Goal: Transaction & Acquisition: Purchase product/service

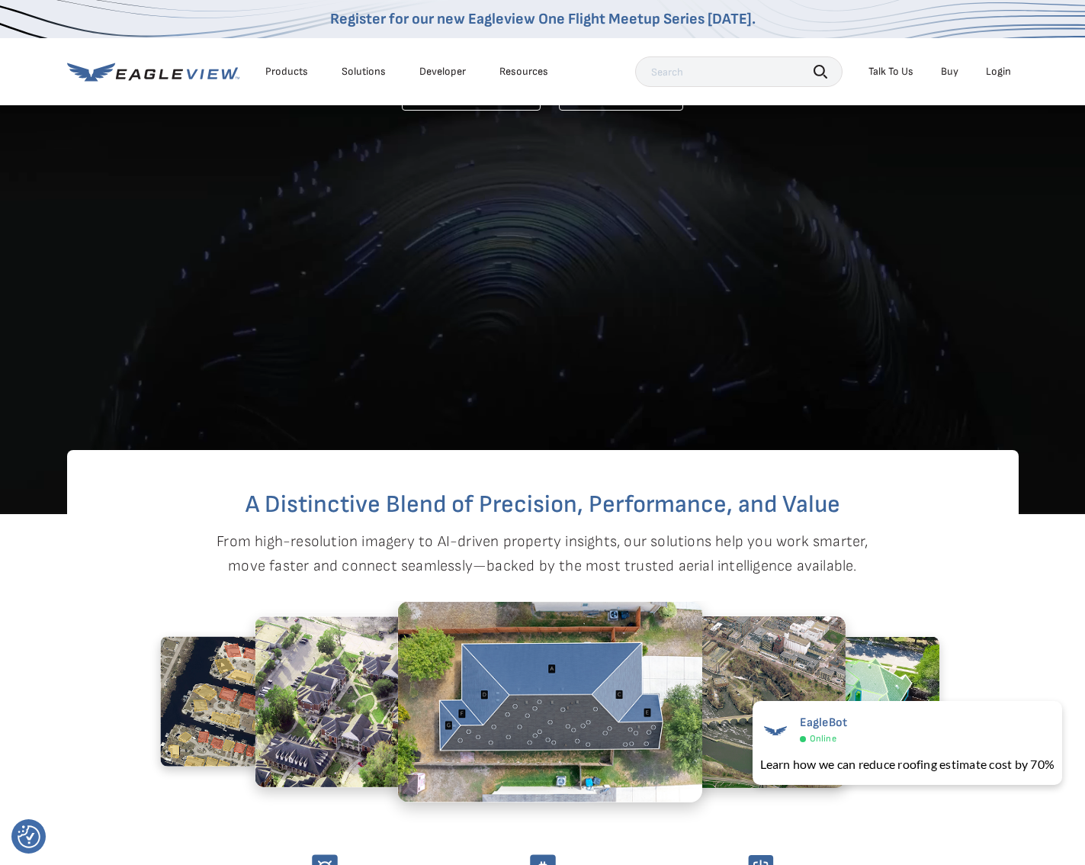
scroll to position [229, 0]
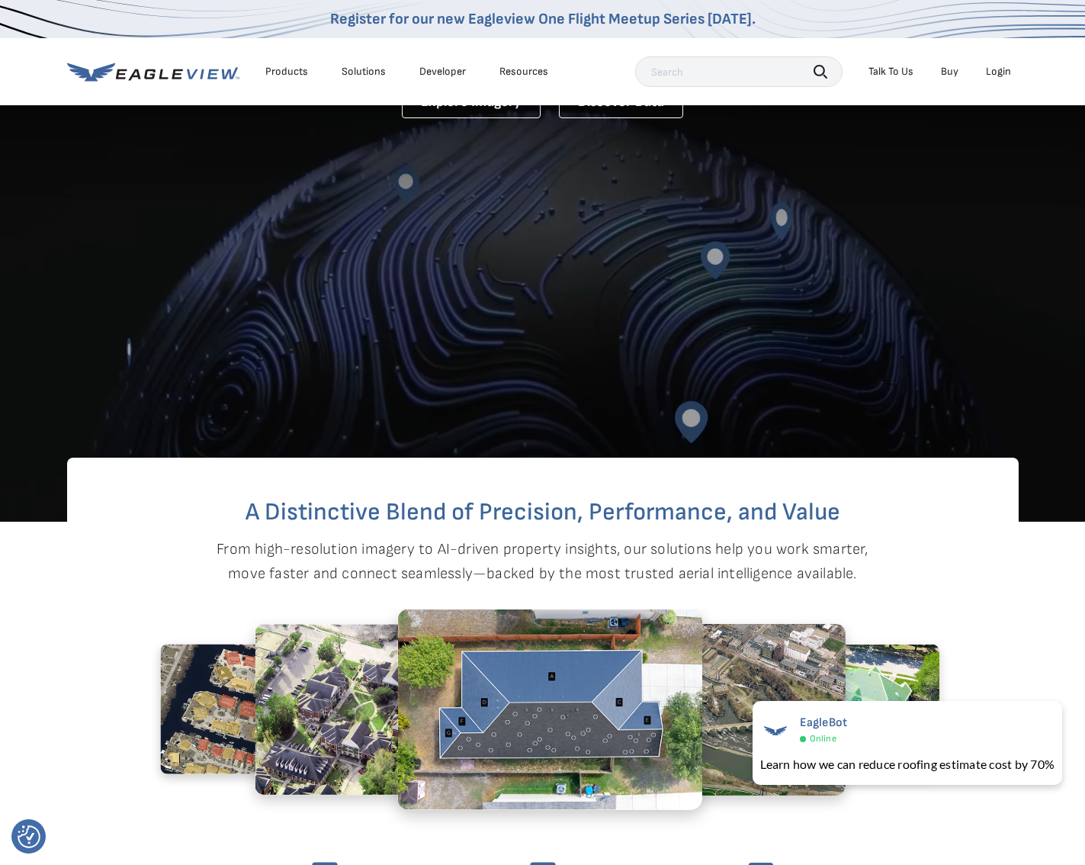
click at [945, 67] on link "Buy" at bounding box center [950, 72] width 18 height 14
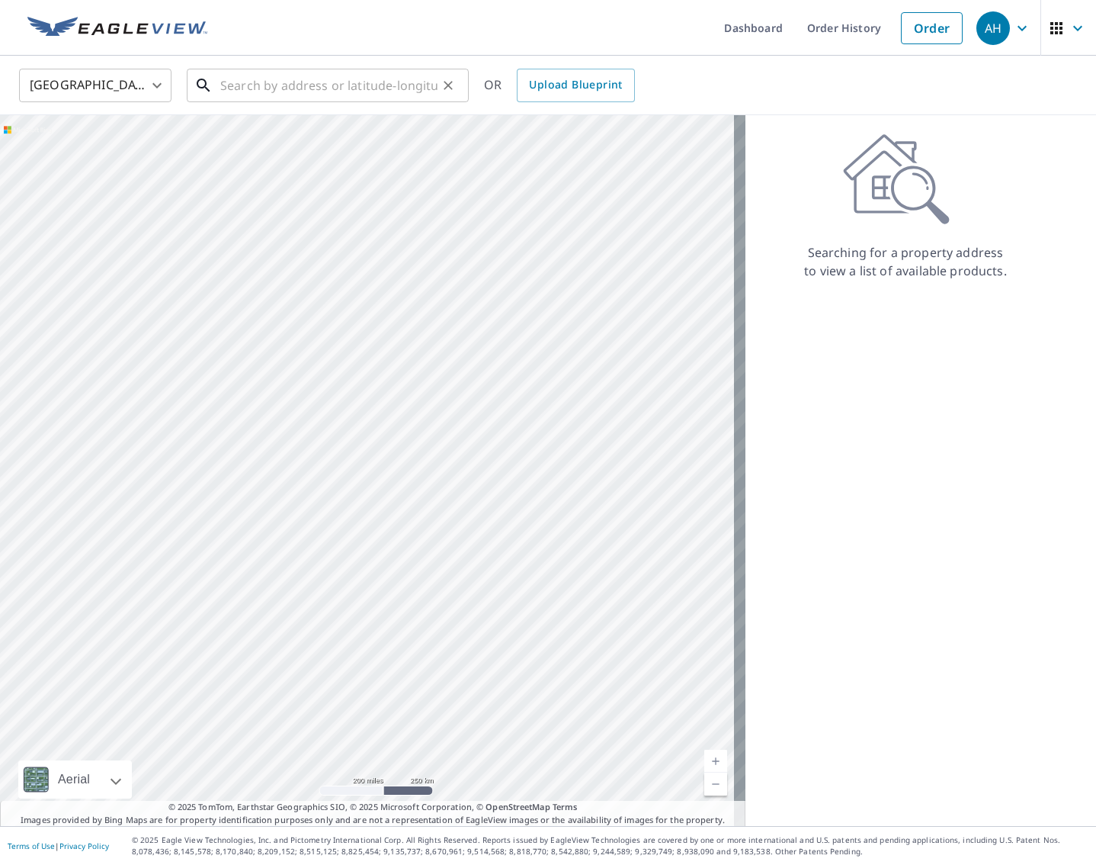
click at [370, 80] on input "text" at bounding box center [328, 85] width 217 height 43
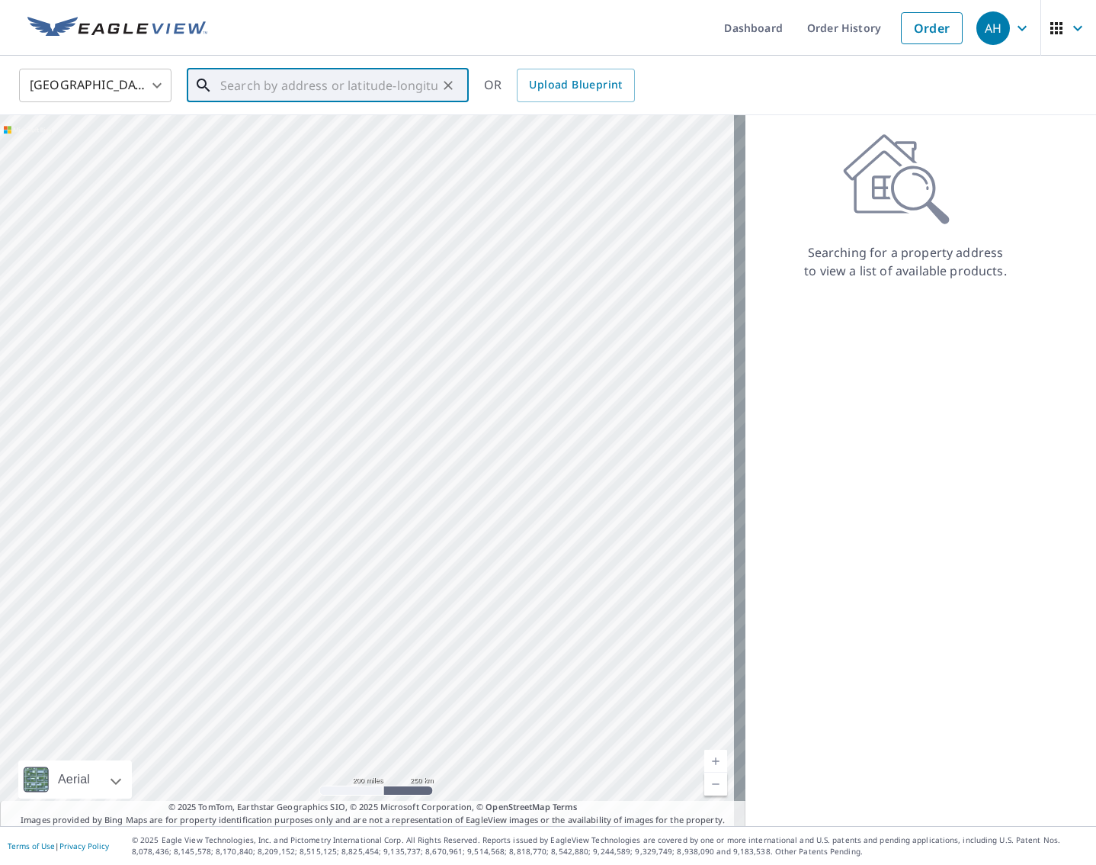
click at [303, 81] on input "text" at bounding box center [328, 85] width 217 height 43
paste input "265 Oak Island Dr. Wolverine Lake, MI 48390"
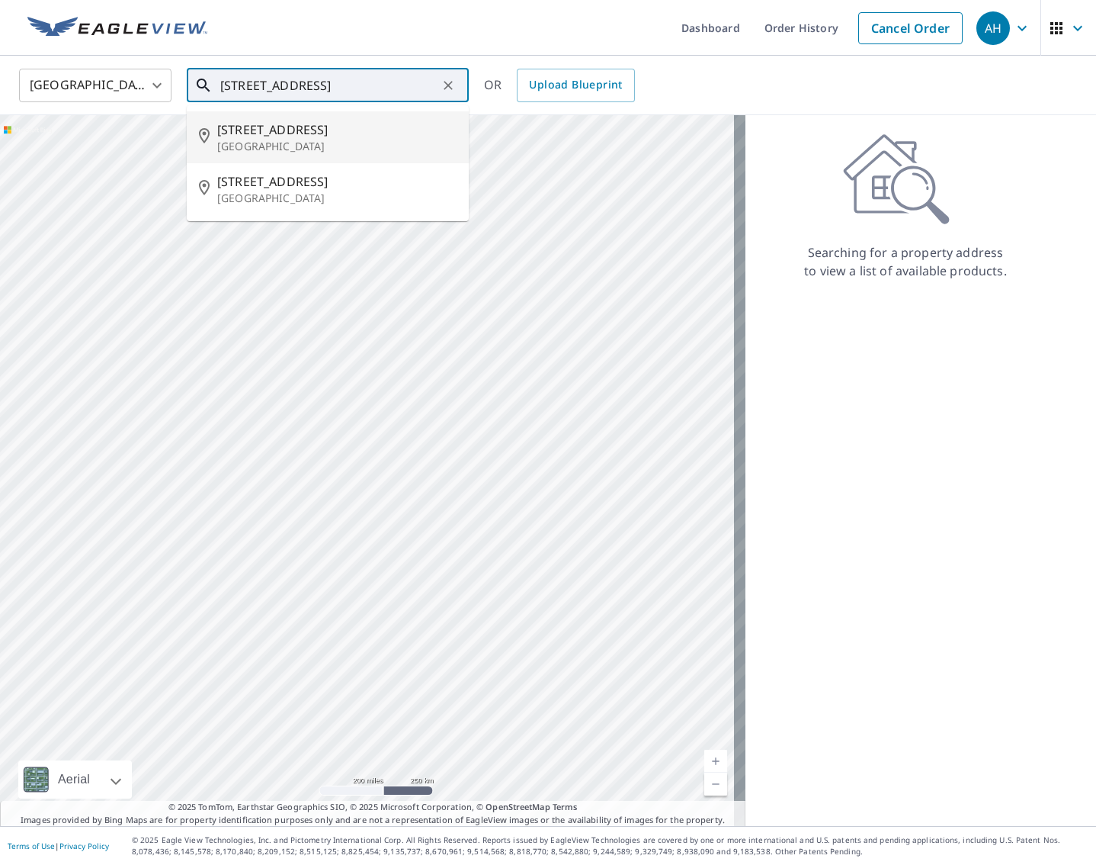
click at [364, 140] on p "Wolverine Lake, MI 48390" at bounding box center [336, 146] width 239 height 15
type input "265 Oak Island Dr Wolverine Lake, MI 48390"
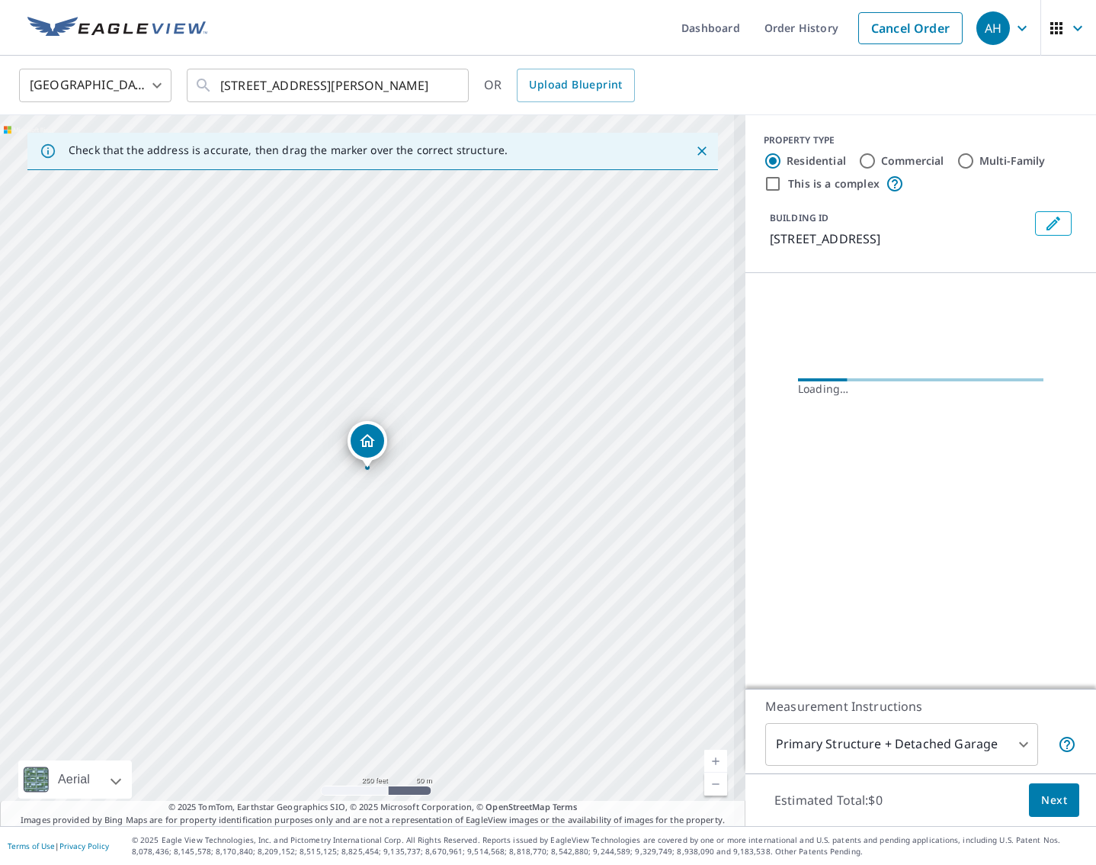
scroll to position [0, 0]
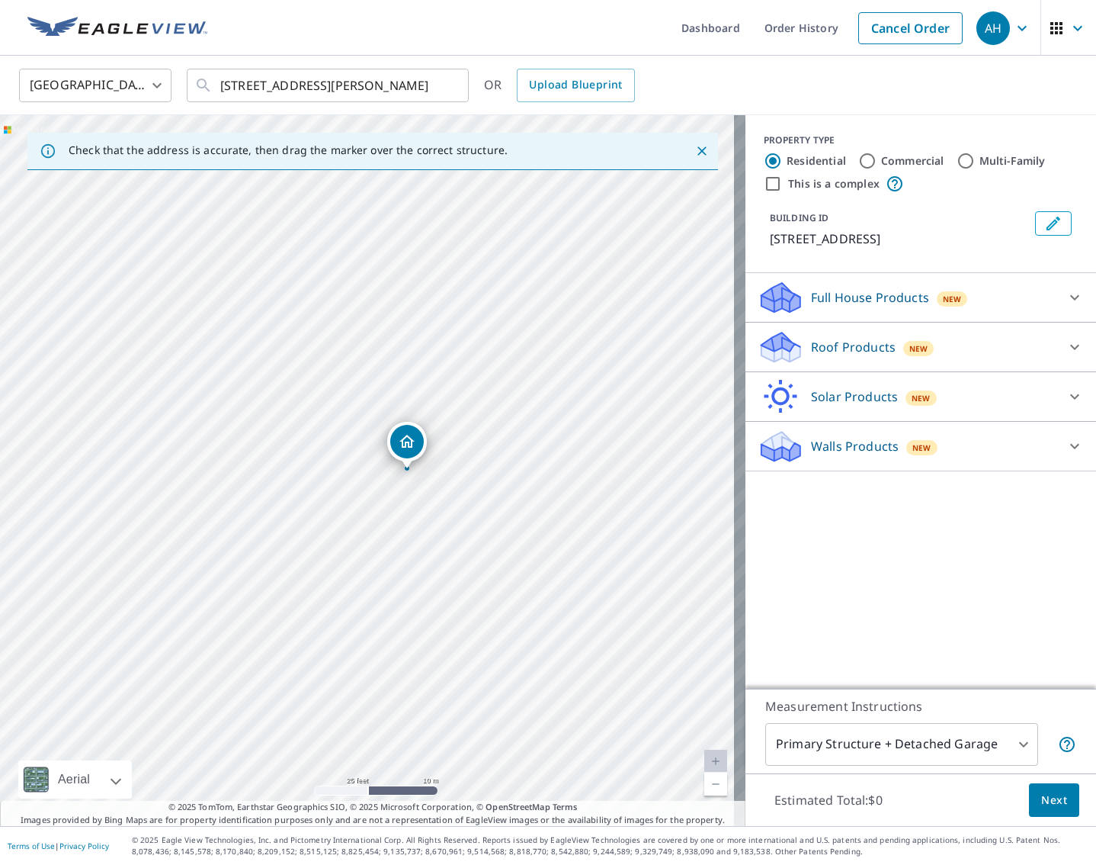
drag, startPoint x: 392, startPoint y: 488, endPoint x: 432, endPoint y: 489, distance: 39.7
click at [432, 489] on div "265 Oak Island Dr Wolverine Lake, MI 48390" at bounding box center [373, 470] width 746 height 711
drag, startPoint x: 406, startPoint y: 456, endPoint x: 388, endPoint y: 445, distance: 20.9
click at [927, 365] on div "Roof Products New" at bounding box center [907, 347] width 299 height 36
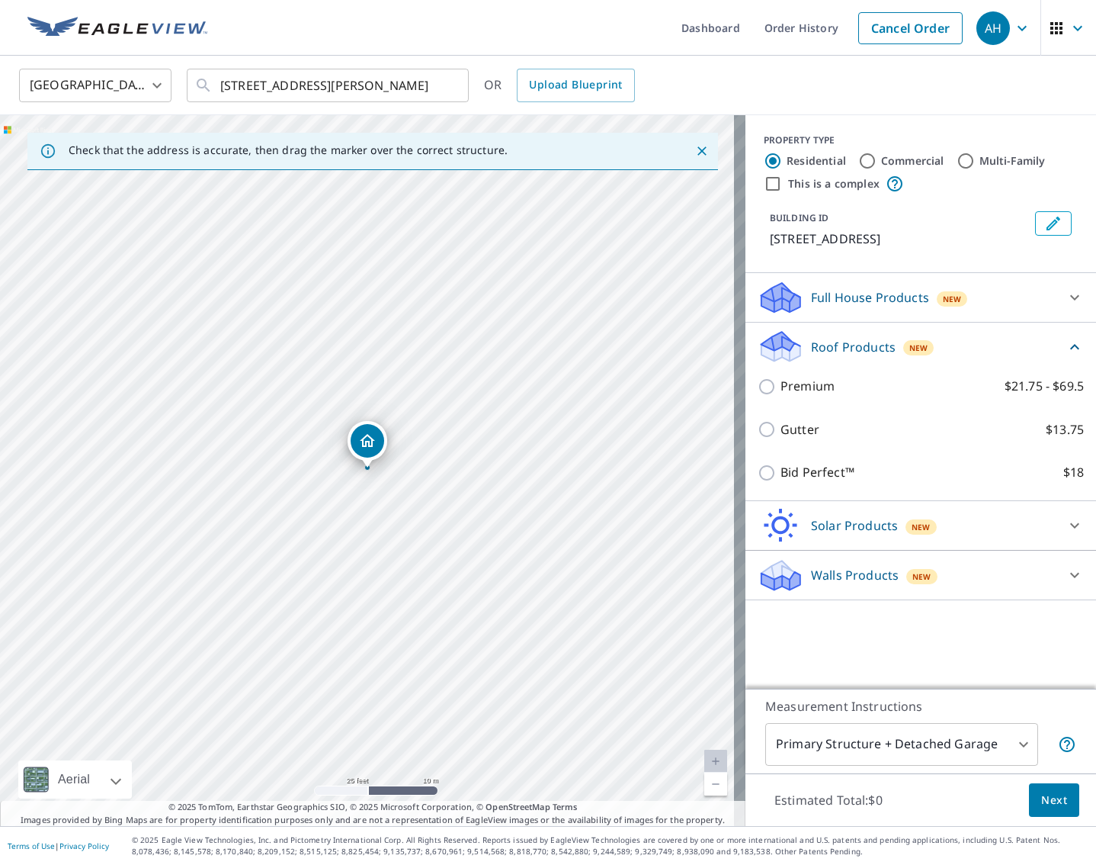
click at [979, 316] on div "Full House Products New" at bounding box center [907, 298] width 299 height 36
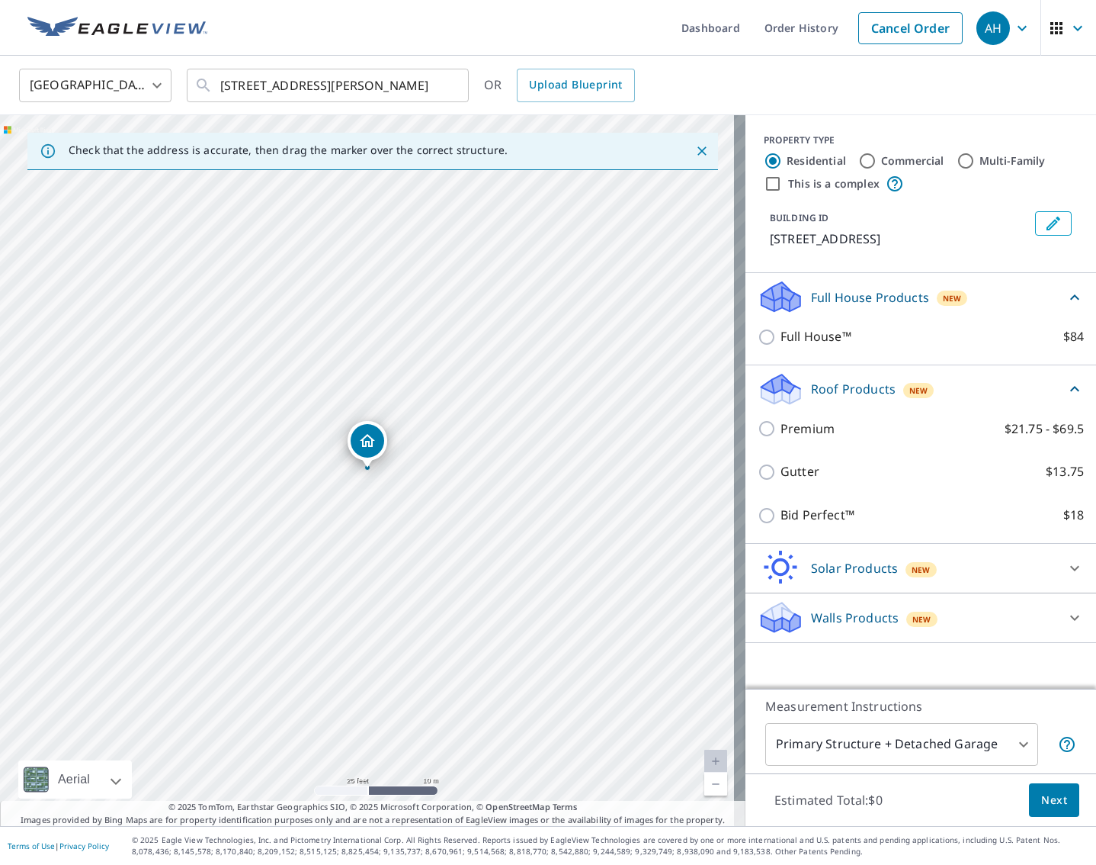
click at [979, 315] on div "Full House Products New" at bounding box center [912, 297] width 308 height 36
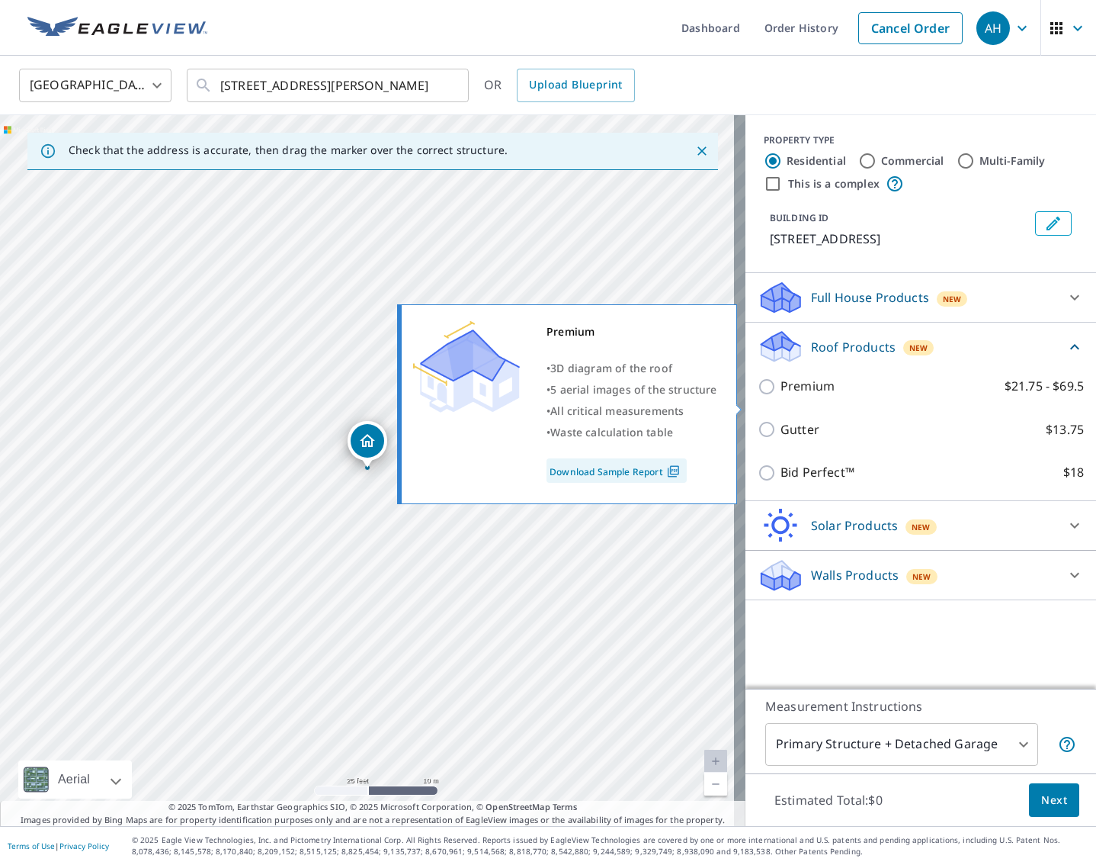
click at [792, 396] on p "Premium" at bounding box center [808, 386] width 54 height 19
click at [781, 396] on input "Premium $21.75 - $69.5" at bounding box center [769, 386] width 23 height 18
checkbox input "true"
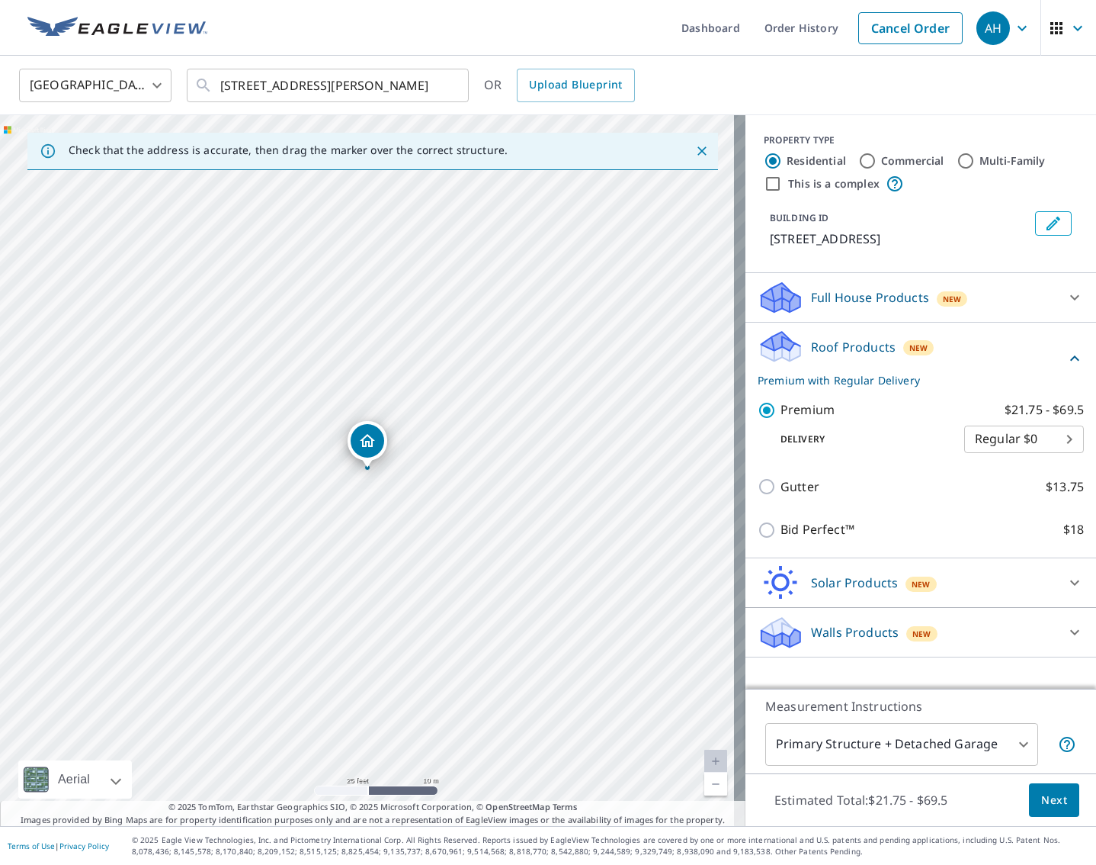
click at [1029, 453] on body "AH AH Dashboard Order History Cancel Order AH United States US ​ 265 Oak Island…" at bounding box center [548, 432] width 1096 height 865
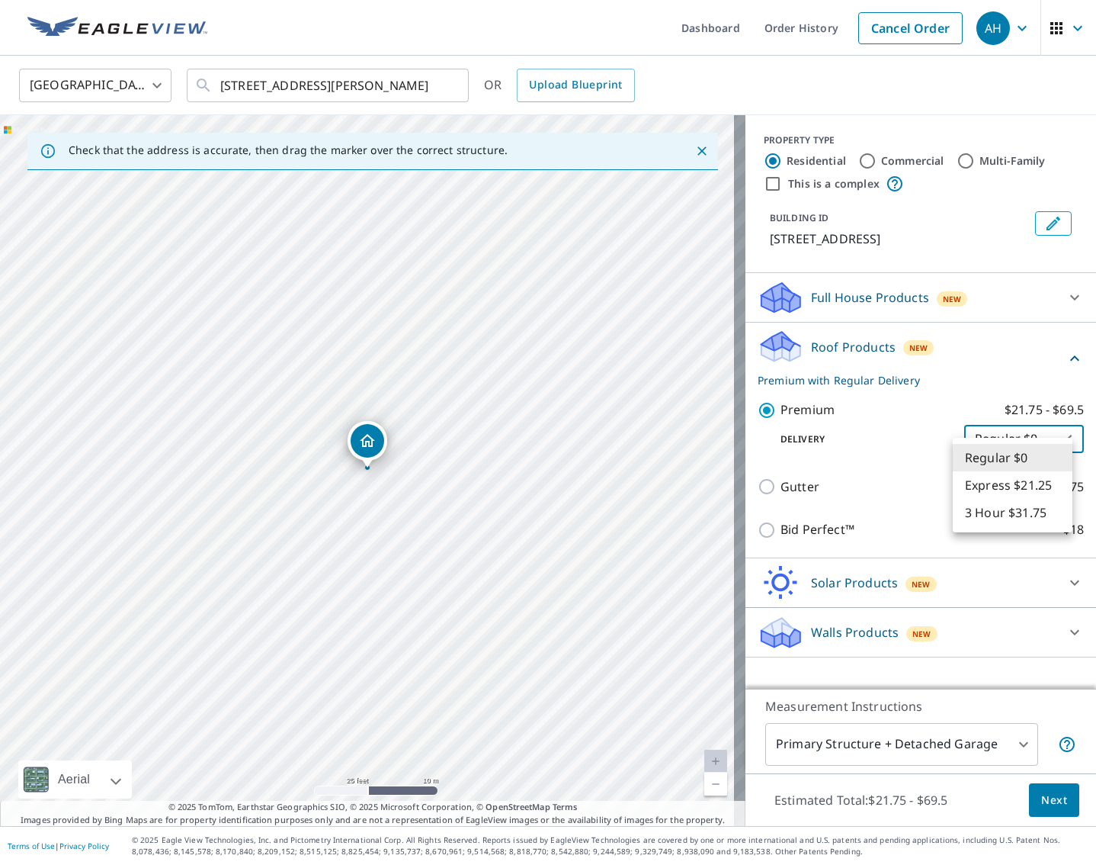
click at [1048, 406] on div at bounding box center [548, 432] width 1096 height 865
click at [1038, 467] on body "AH AH Dashboard Order History Cancel Order AH United States US ​ 265 Oak Island…" at bounding box center [548, 432] width 1096 height 865
click at [839, 424] on div at bounding box center [548, 432] width 1096 height 865
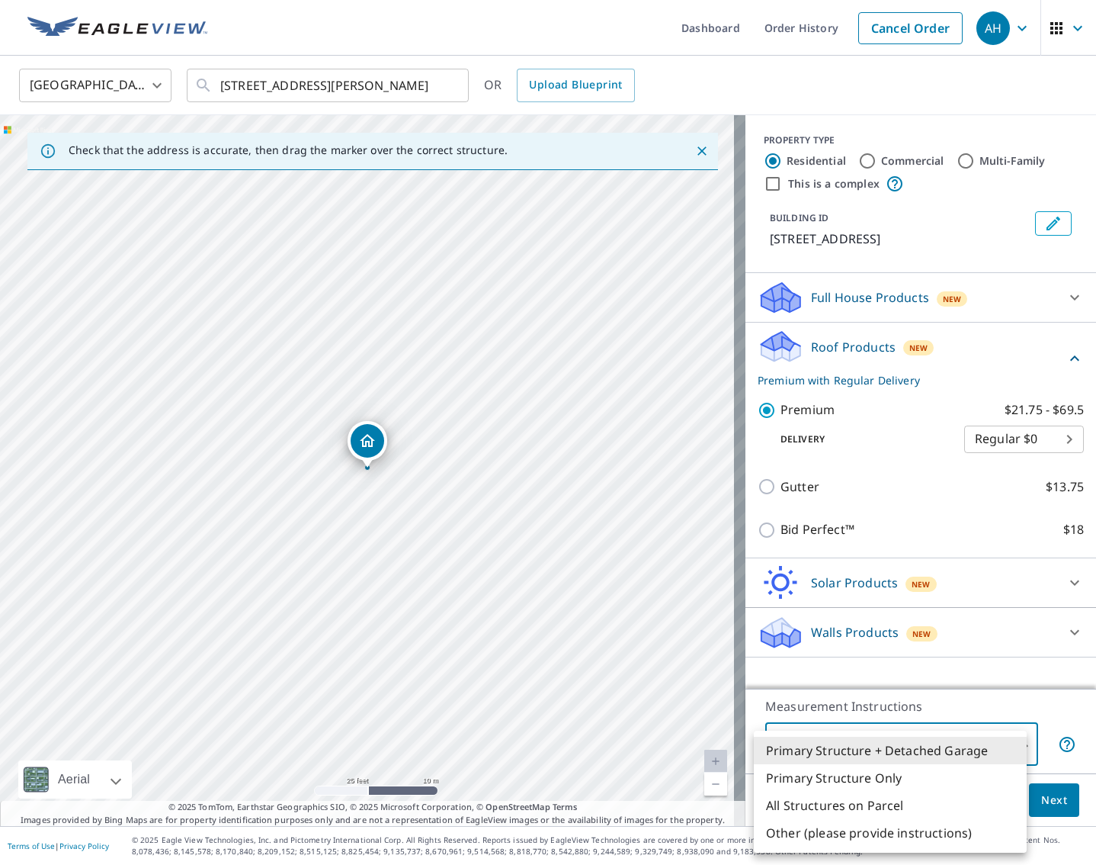
click at [961, 753] on body "AH AH Dashboard Order History Cancel Order AH United States US ​ 265 Oak Island…" at bounding box center [548, 432] width 1096 height 865
click at [949, 782] on li "Primary Structure Only" at bounding box center [890, 777] width 273 height 27
type input "2"
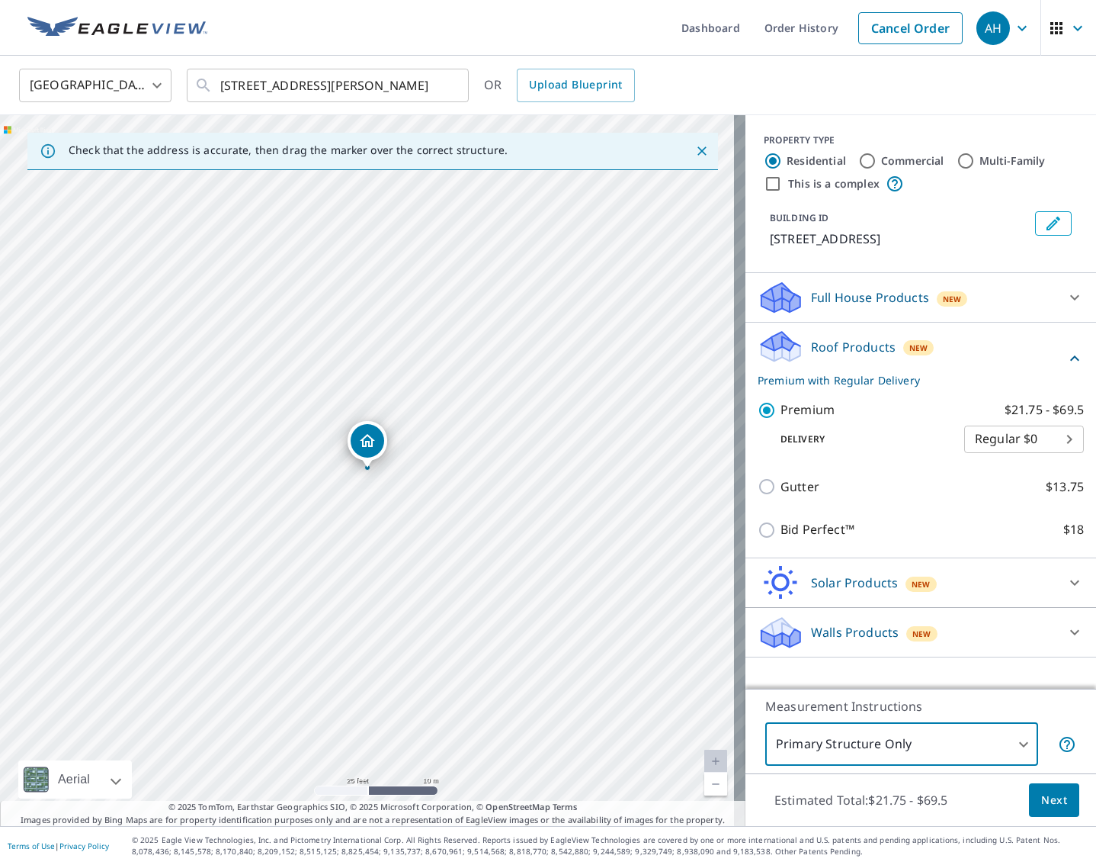
click at [1041, 800] on span "Next" at bounding box center [1054, 800] width 26 height 19
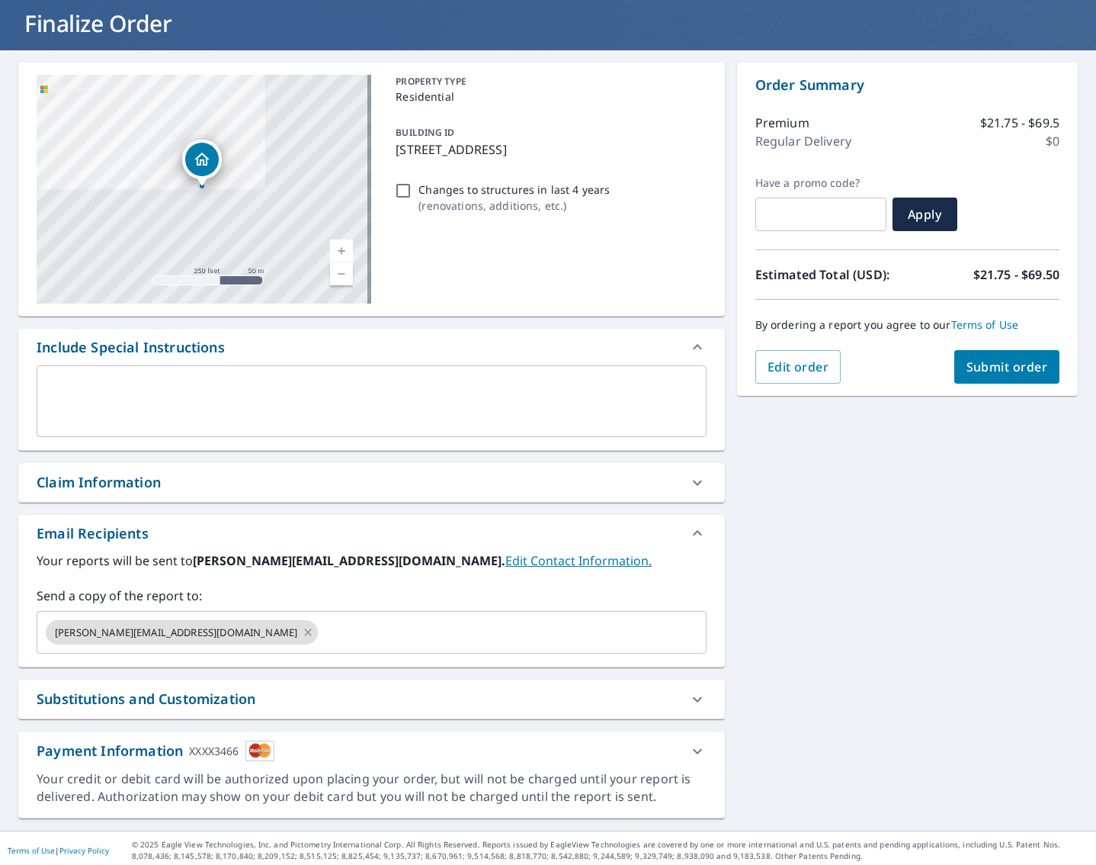
scroll to position [95, 0]
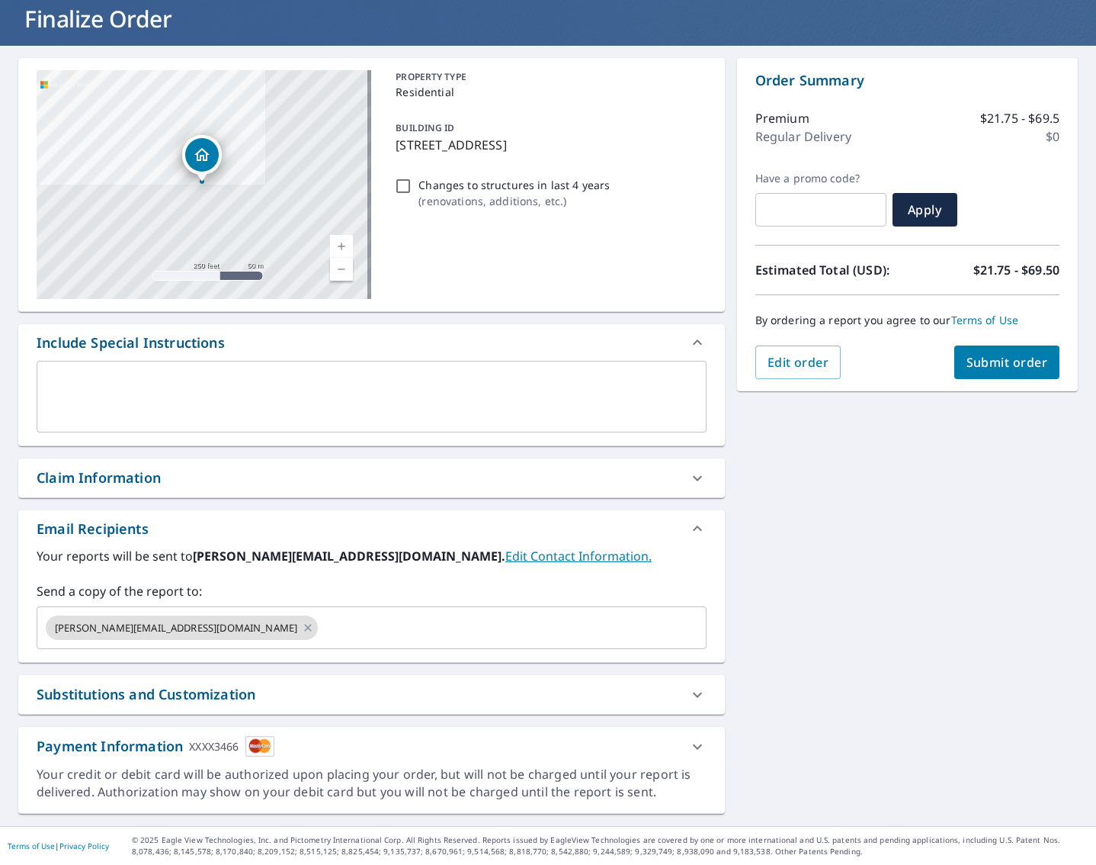
click at [1007, 365] on span "Submit order" at bounding box center [1008, 362] width 82 height 17
checkbox input "true"
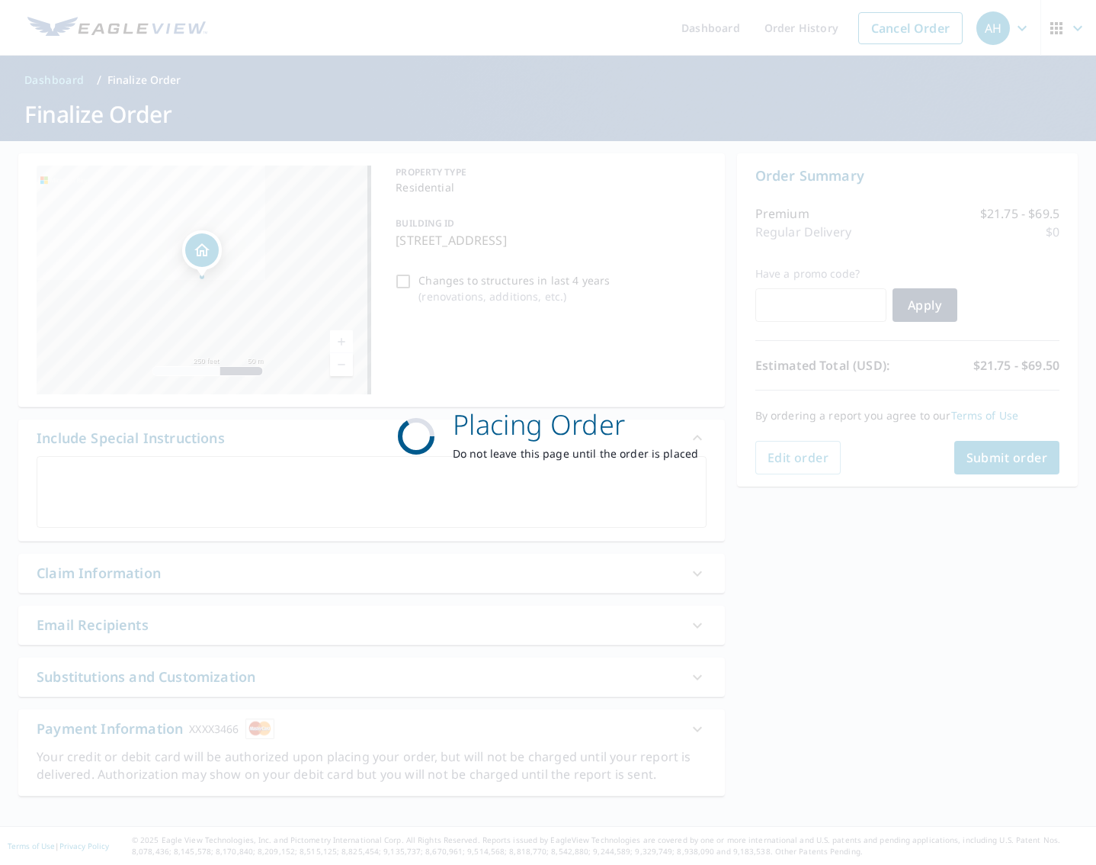
scroll to position [0, 0]
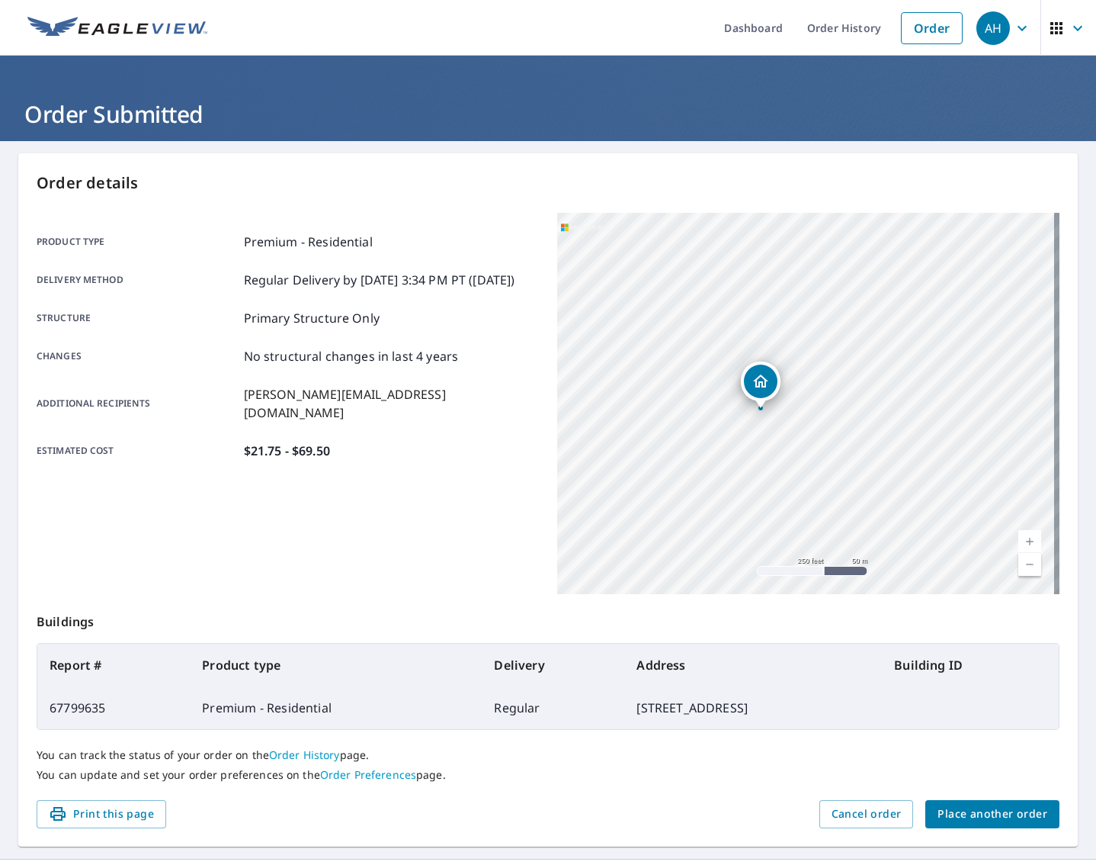
drag, startPoint x: 592, startPoint y: 509, endPoint x: 740, endPoint y: 432, distance: 167.1
click at [740, 432] on div "265 Oak Island Dr Wolverine Lake, MI 48390" at bounding box center [808, 403] width 502 height 381
